Goal: Navigation & Orientation: Go to known website

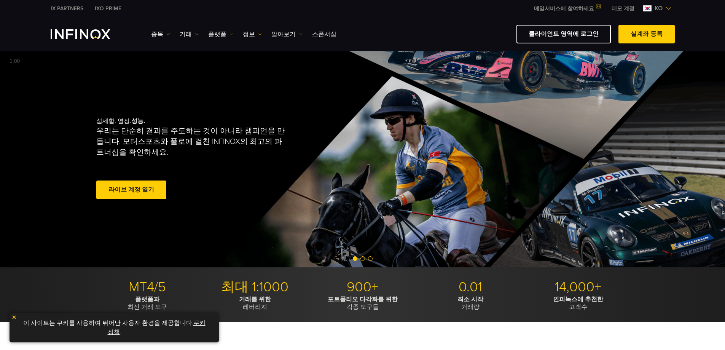
click at [652, 9] on span "ko" at bounding box center [658, 8] width 14 height 9
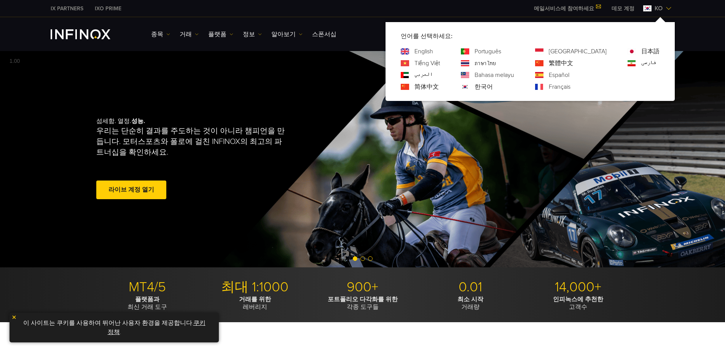
click at [652, 9] on span "ko" at bounding box center [658, 8] width 14 height 9
